Goal: Information Seeking & Learning: Learn about a topic

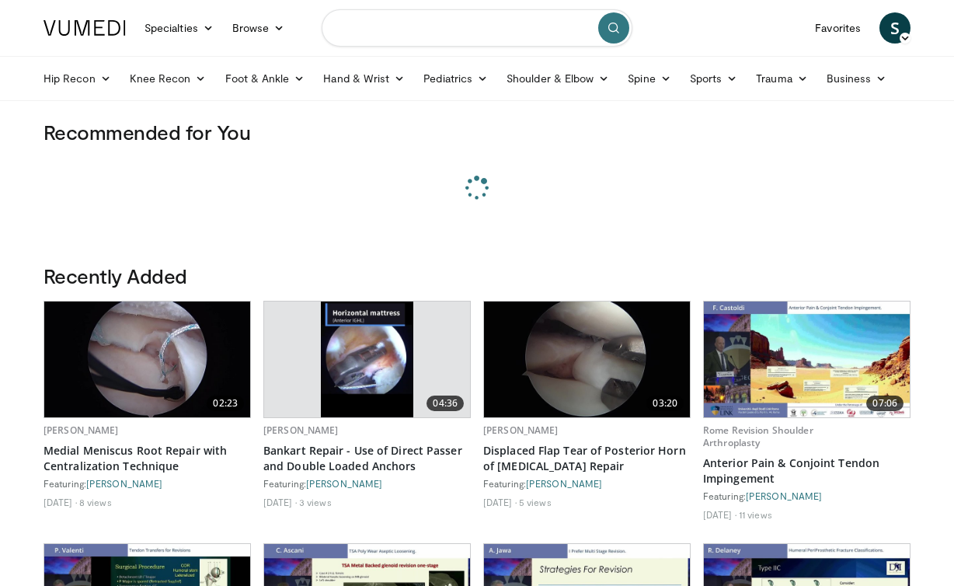
click at [467, 30] on input "Search topics, interventions" at bounding box center [477, 27] width 311 height 37
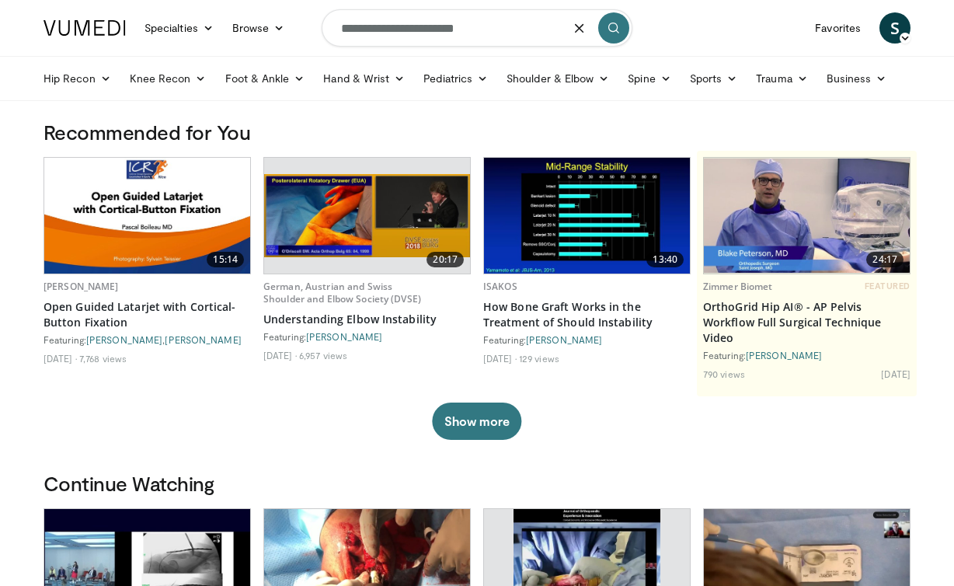
type input "**********"
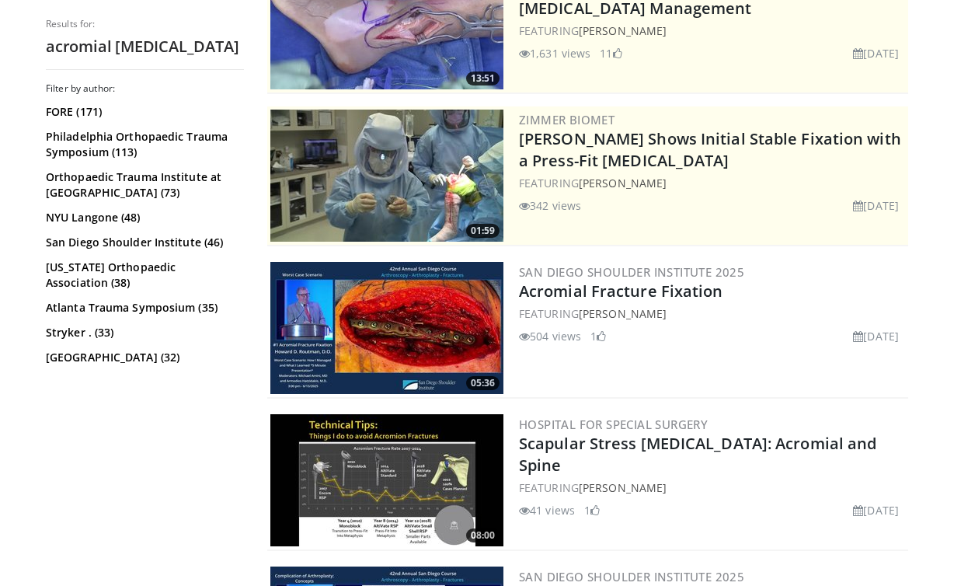
scroll to position [224, 0]
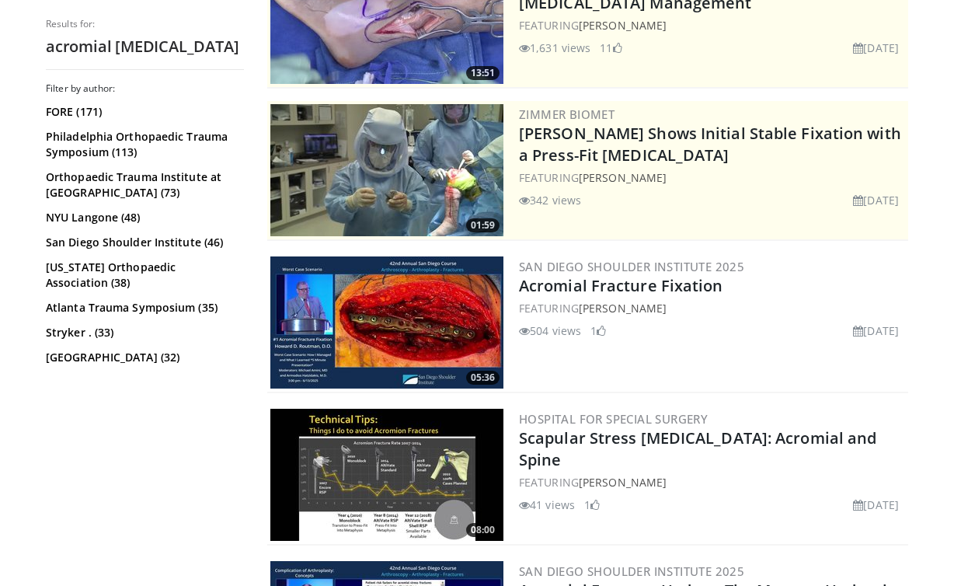
click at [421, 335] on img at bounding box center [386, 322] width 233 height 132
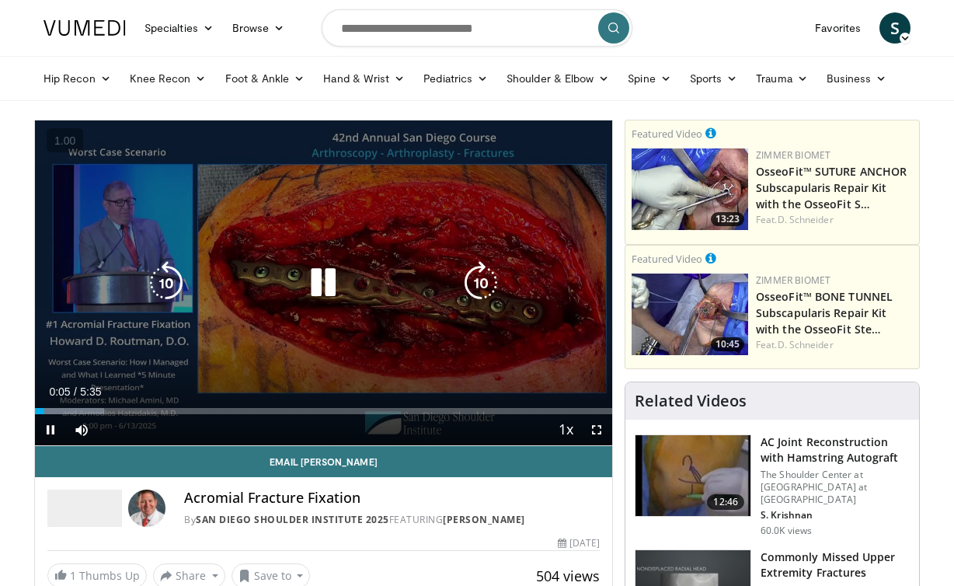
click at [343, 280] on icon "Video Player" at bounding box center [324, 283] width 44 height 44
click at [475, 221] on div "10 seconds Tap to unmute" at bounding box center [323, 282] width 577 height 325
click at [379, 260] on div "10 seconds Tap to unmute" at bounding box center [323, 282] width 577 height 325
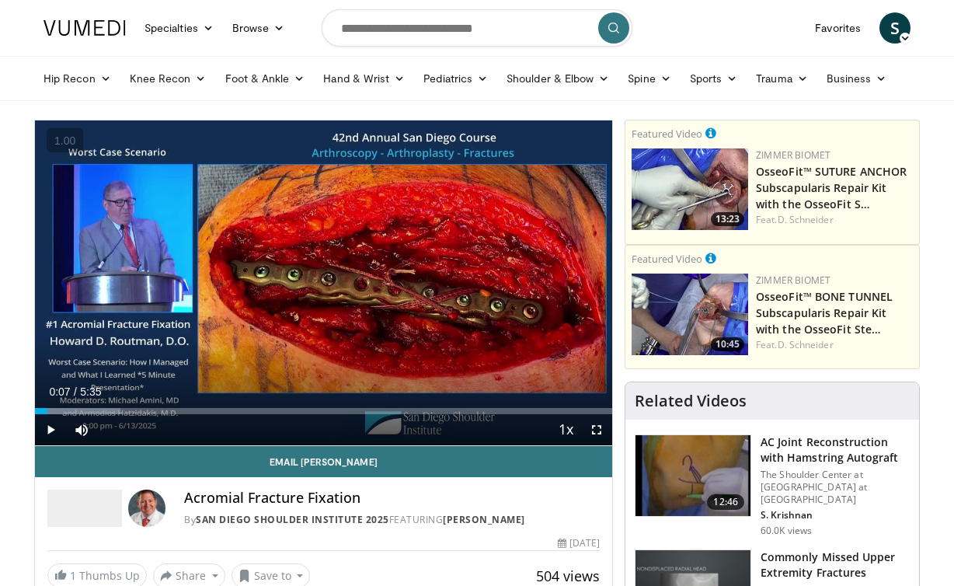
click at [670, 39] on nav "Specialties Adult & Family Medicine Allergy, [MEDICAL_DATA], Immunology Anesthe…" at bounding box center [477, 28] width 886 height 56
